Goal: Navigation & Orientation: Understand site structure

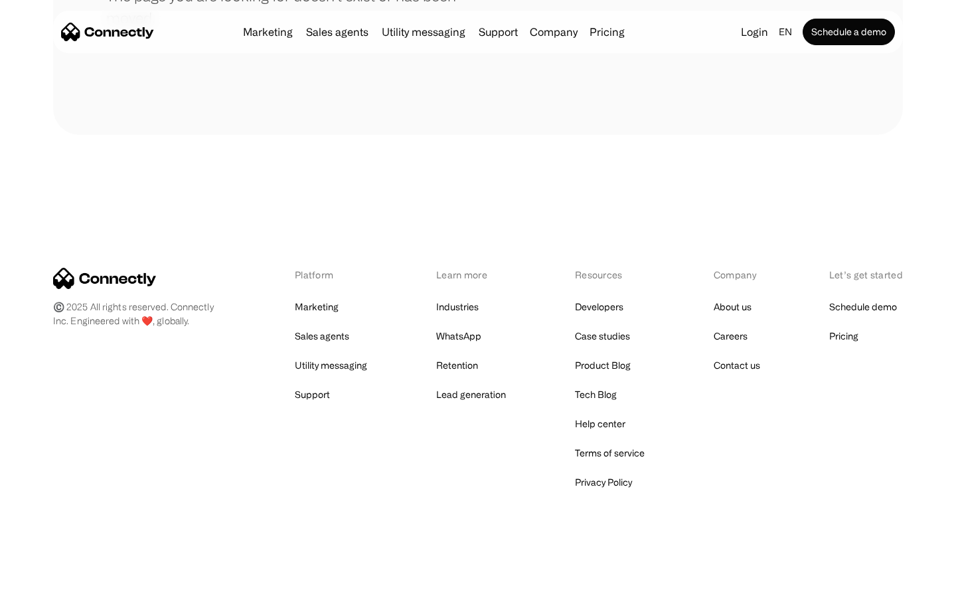
scroll to position [242, 0]
